Goal: Task Accomplishment & Management: Manage account settings

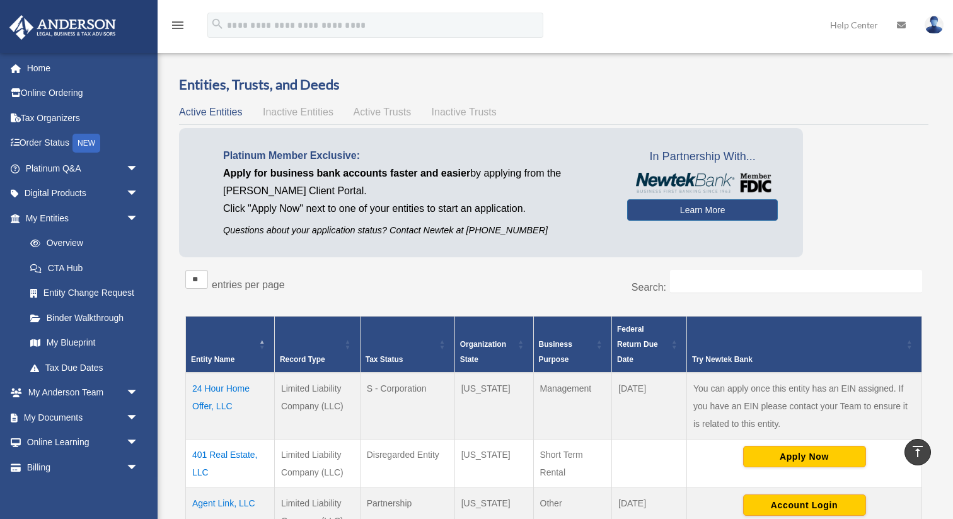
scroll to position [519, 0]
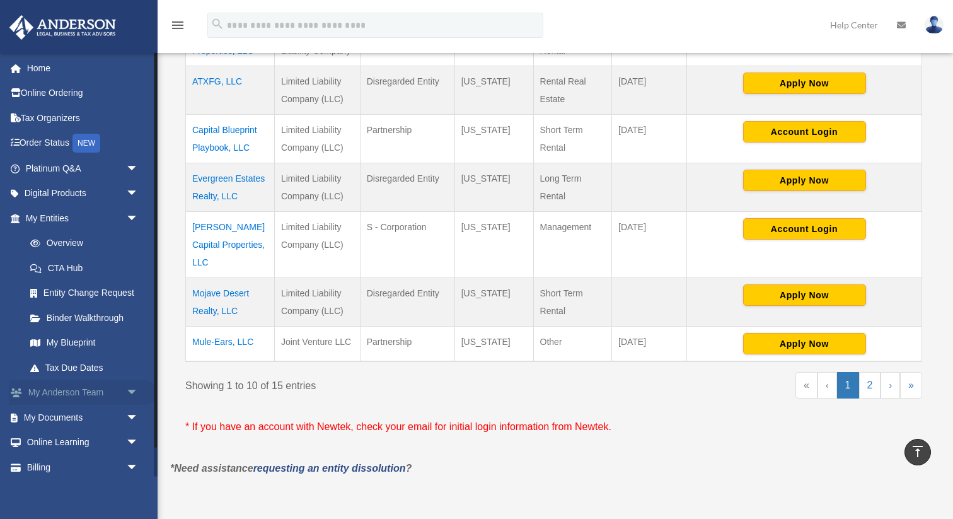
click at [77, 393] on link "My Anderson Team arrow_drop_down" at bounding box center [83, 392] width 149 height 25
click at [81, 414] on link "My Documents arrow_drop_down" at bounding box center [83, 417] width 149 height 25
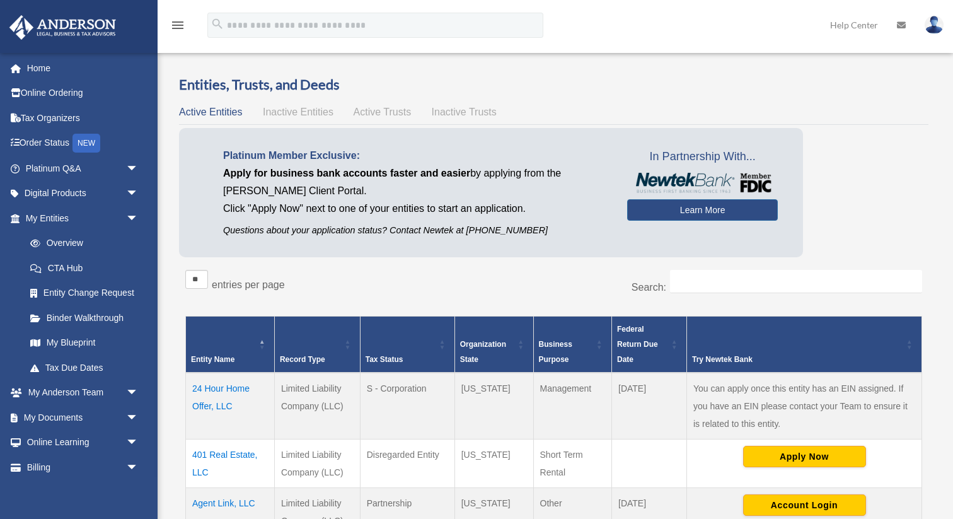
scroll to position [519, 0]
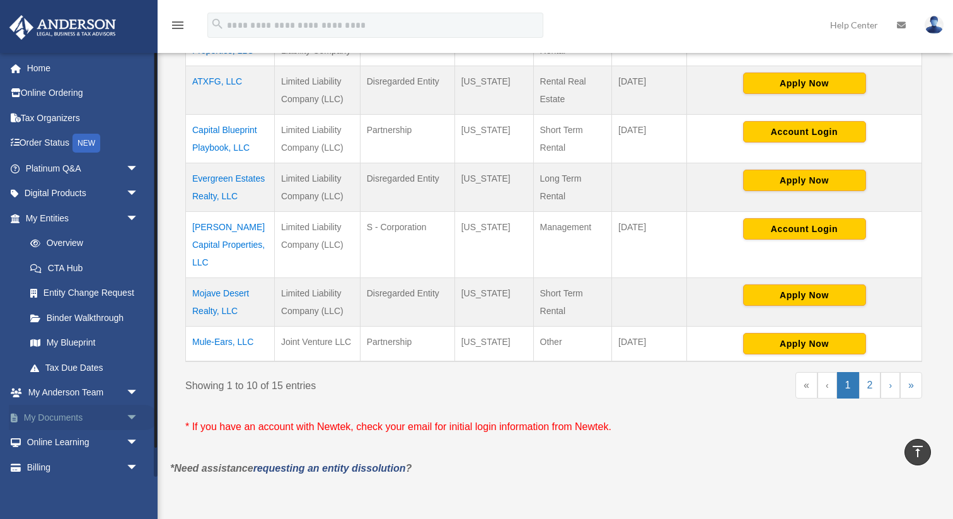
click at [82, 423] on link "My Documents arrow_drop_down" at bounding box center [83, 417] width 149 height 25
click at [131, 415] on span "arrow_drop_down" at bounding box center [138, 418] width 25 height 26
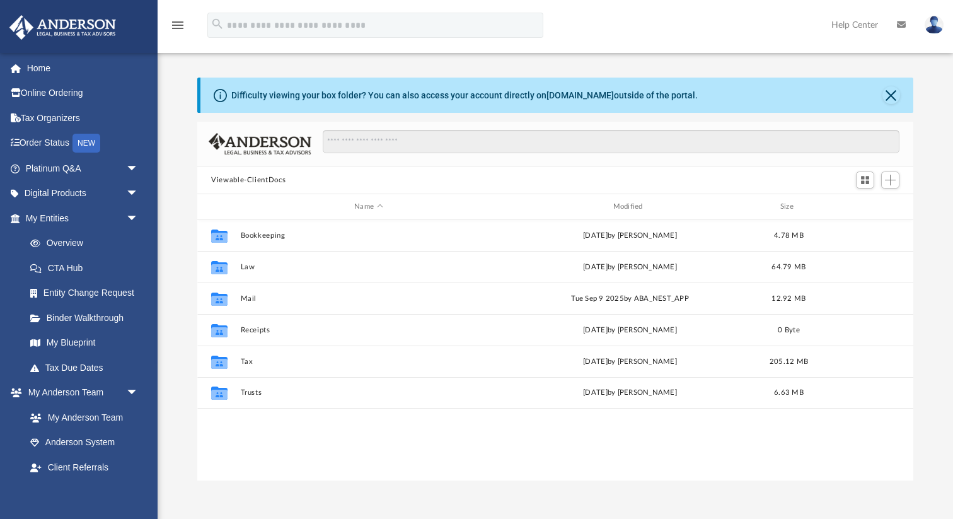
scroll to position [286, 715]
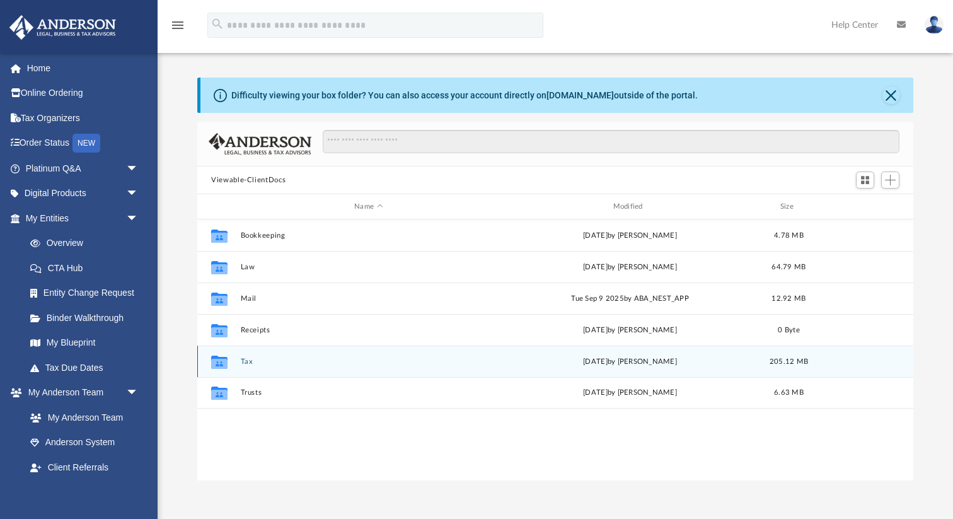
click at [407, 367] on div "Collaborated Folder Tax Fri Oct 3 2025 by Zac Twardowski 205.12 MB" at bounding box center [555, 361] width 716 height 32
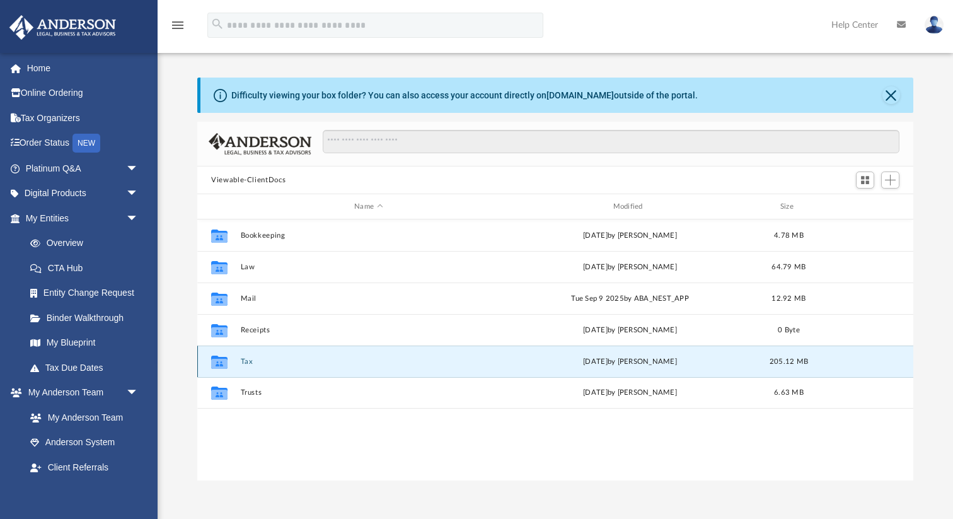
click at [246, 360] on button "Tax" at bounding box center [369, 361] width 256 height 8
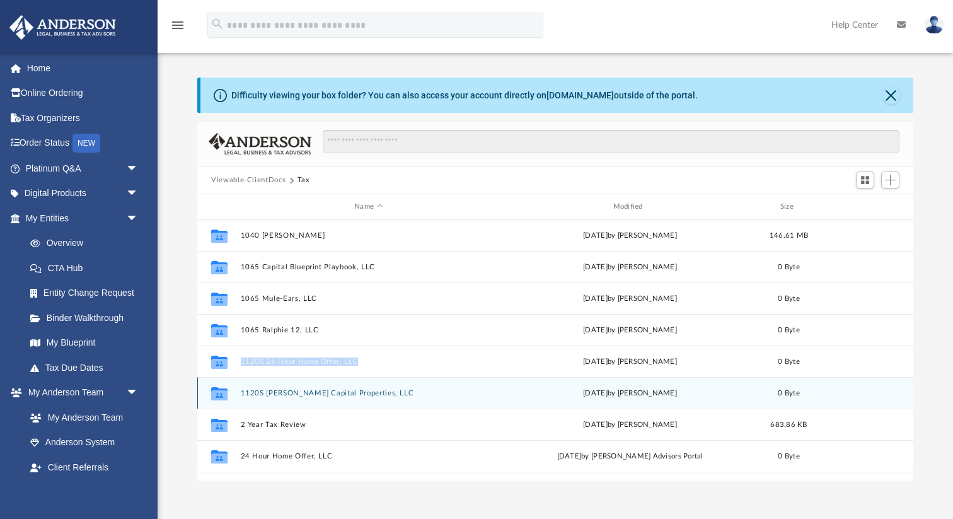
click at [333, 389] on button "1120S Lonestar Capital Properties, LLC" at bounding box center [369, 393] width 256 height 8
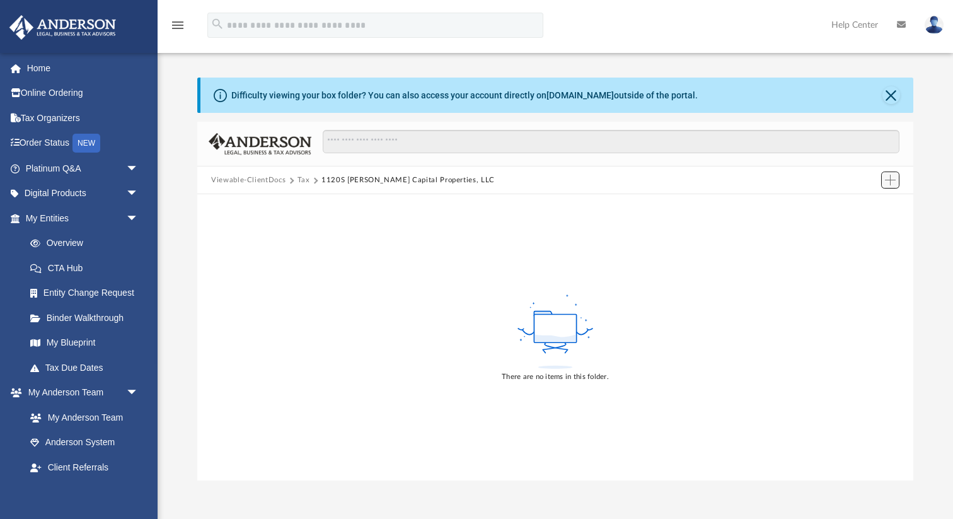
click at [886, 178] on span "Add" at bounding box center [890, 180] width 11 height 11
click at [867, 203] on li "Upload" at bounding box center [872, 204] width 40 height 13
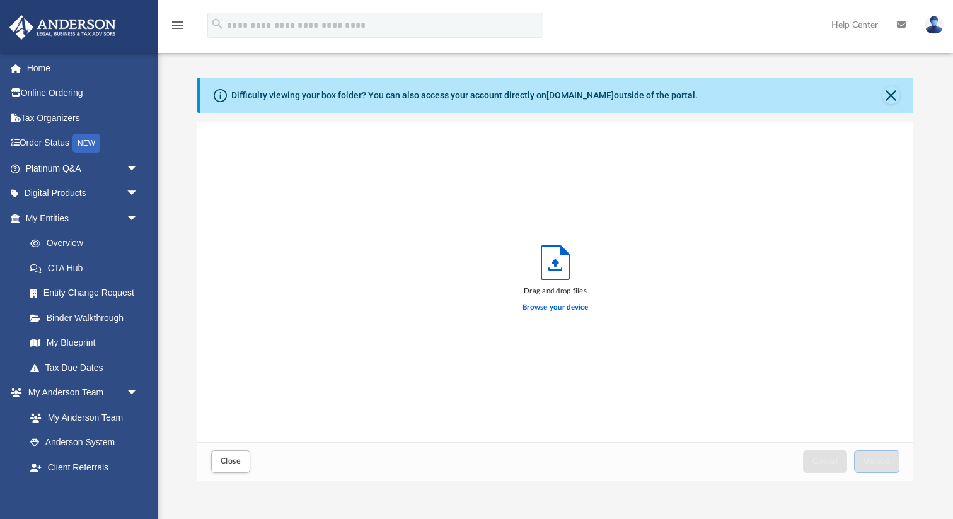
scroll to position [320, 715]
